Goal: Check status: Check status

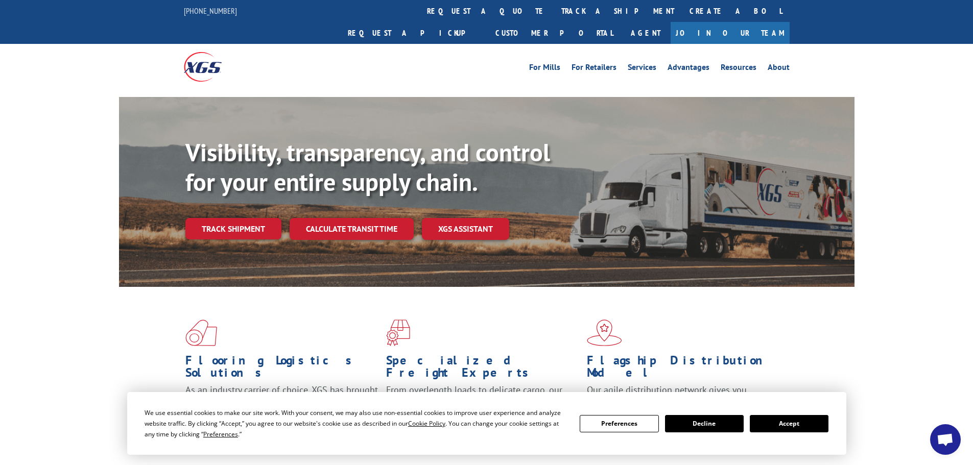
click at [243, 218] on link "Track shipment" at bounding box center [233, 228] width 96 height 21
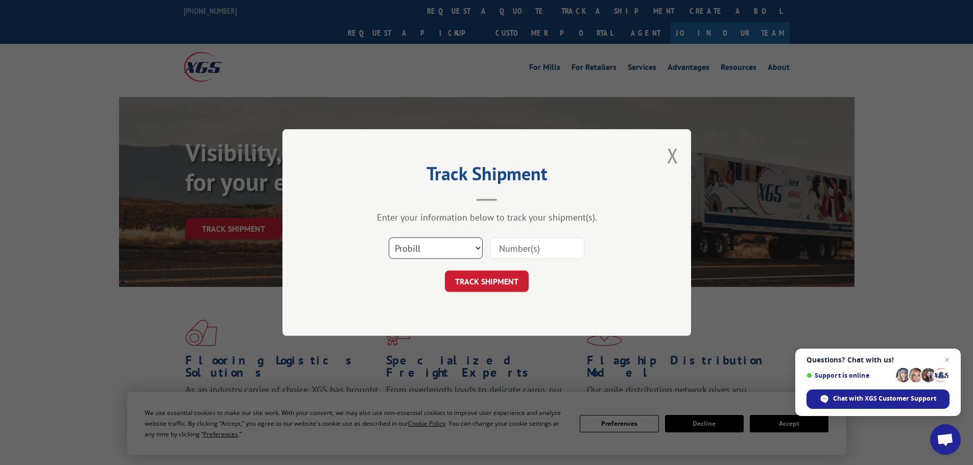
click at [440, 246] on select "Select category... Probill BOL PO" at bounding box center [436, 248] width 94 height 21
select select "po"
click at [389, 238] on select "Select category... Probill BOL PO" at bounding box center [436, 248] width 94 height 21
paste input "29455480"
type input "29455480"
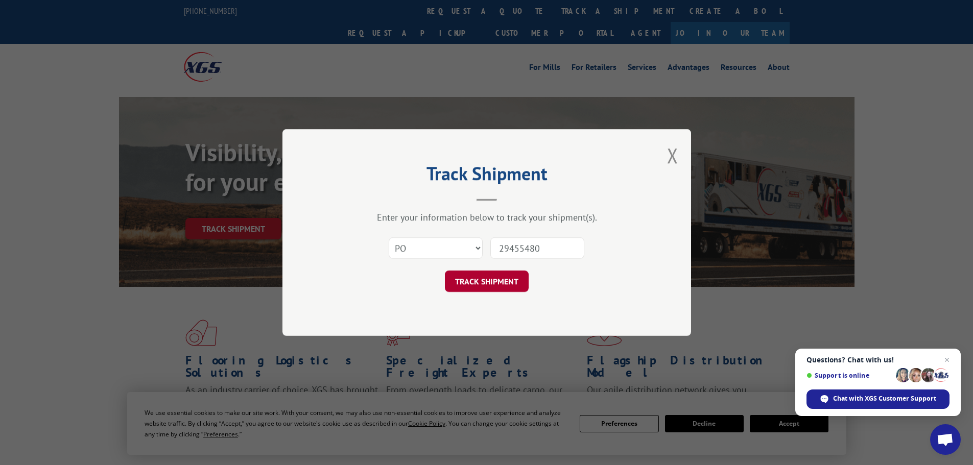
click at [494, 289] on button "TRACK SHIPMENT" at bounding box center [487, 281] width 84 height 21
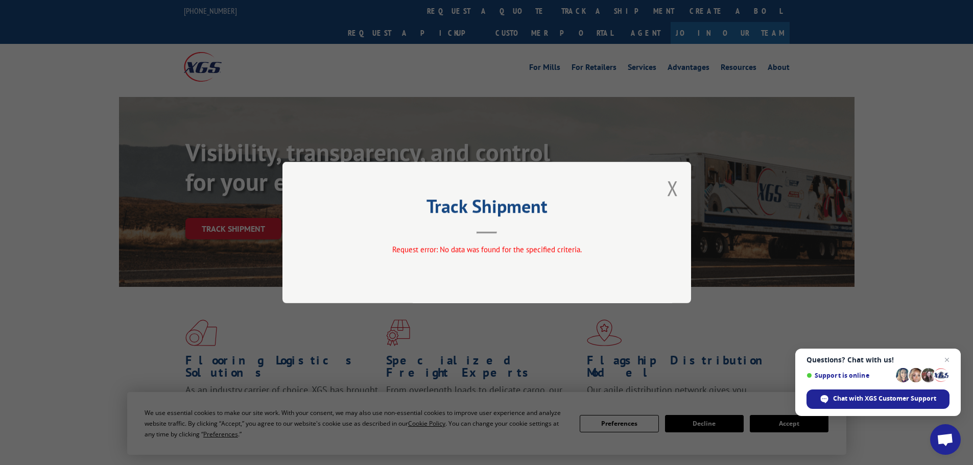
drag, startPoint x: 673, startPoint y: 189, endPoint x: 594, endPoint y: 143, distance: 91.8
click at [672, 188] on button "Close modal" at bounding box center [672, 188] width 11 height 27
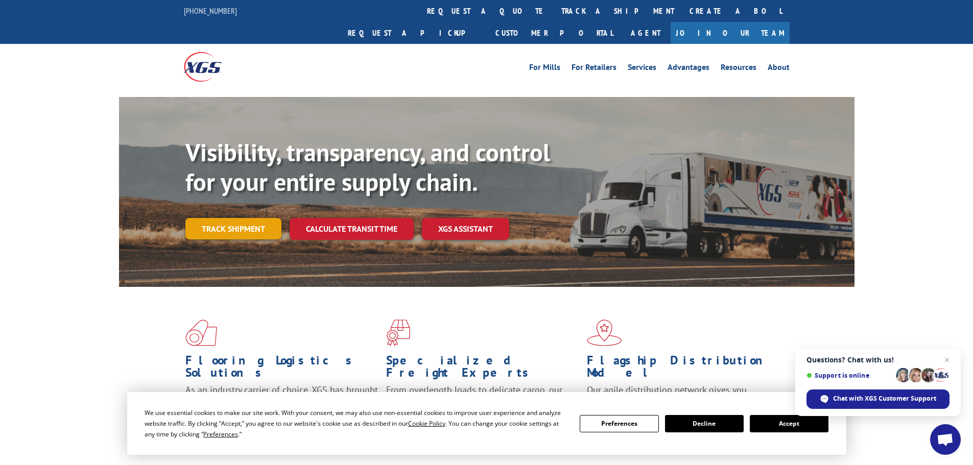
click at [228, 218] on link "Track shipment" at bounding box center [233, 228] width 96 height 21
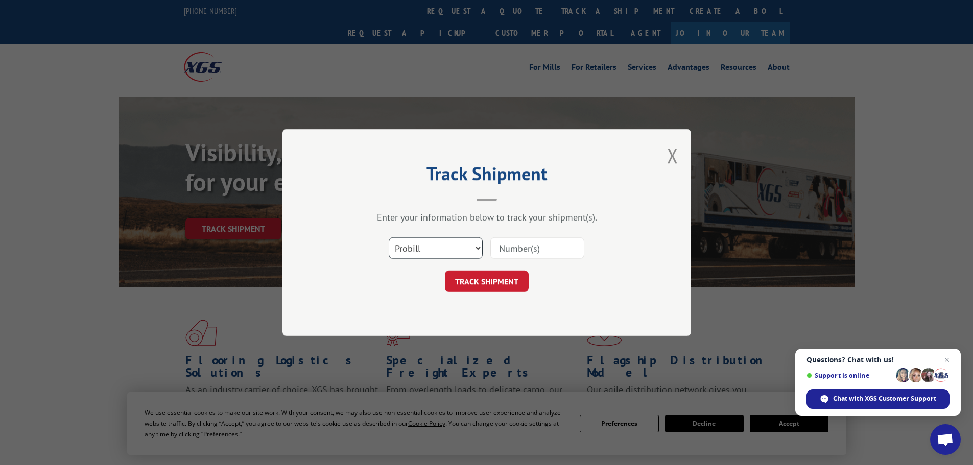
click at [410, 246] on select "Select category... Probill BOL PO" at bounding box center [436, 248] width 94 height 21
select select "po"
click at [389, 238] on select "Select category... Probill BOL PO" at bounding box center [436, 248] width 94 height 21
paste input "29522346"
type input "29522346"
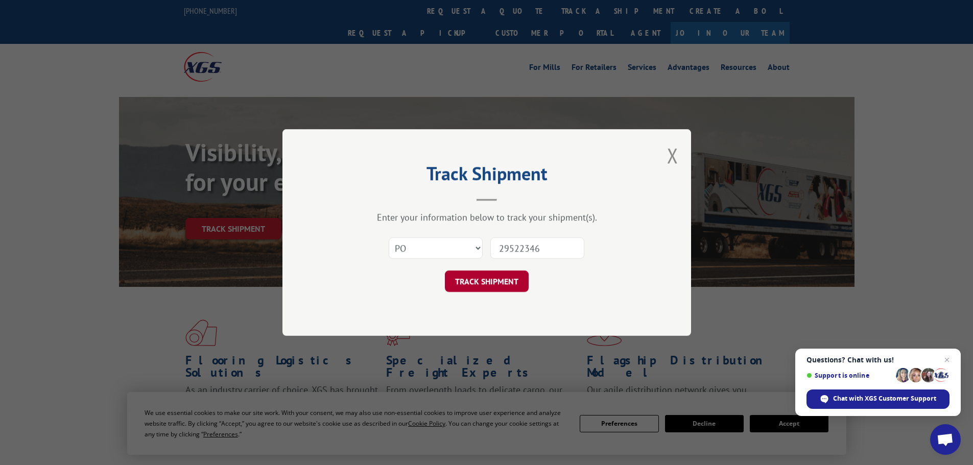
click at [511, 286] on button "TRACK SHIPMENT" at bounding box center [487, 281] width 84 height 21
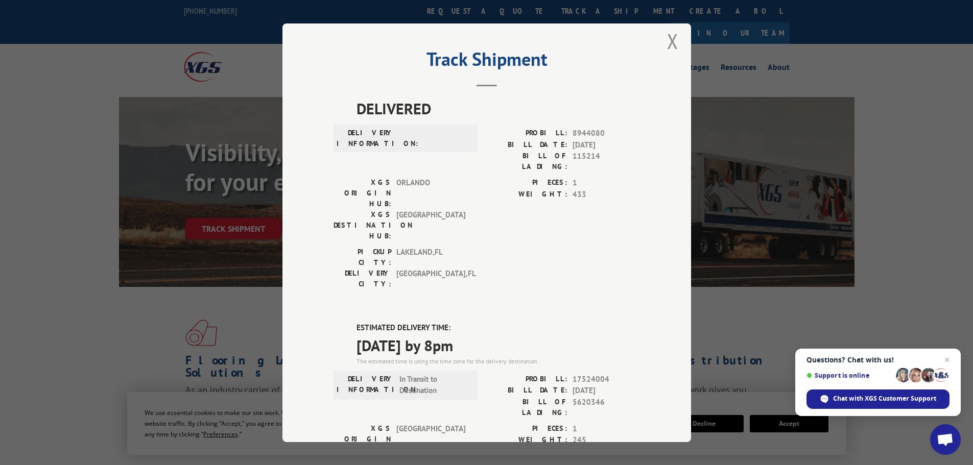
scroll to position [1, 0]
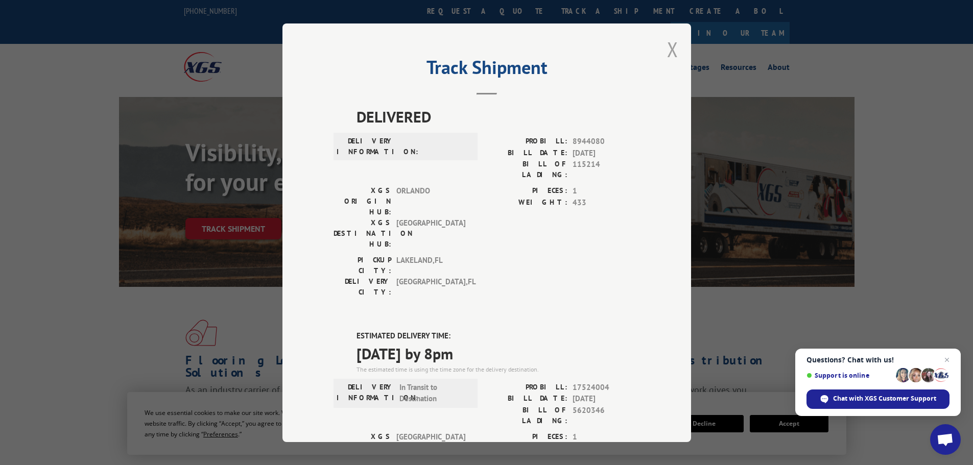
click at [668, 51] on button "Close modal" at bounding box center [672, 49] width 11 height 27
